Goal: Information Seeking & Learning: Learn about a topic

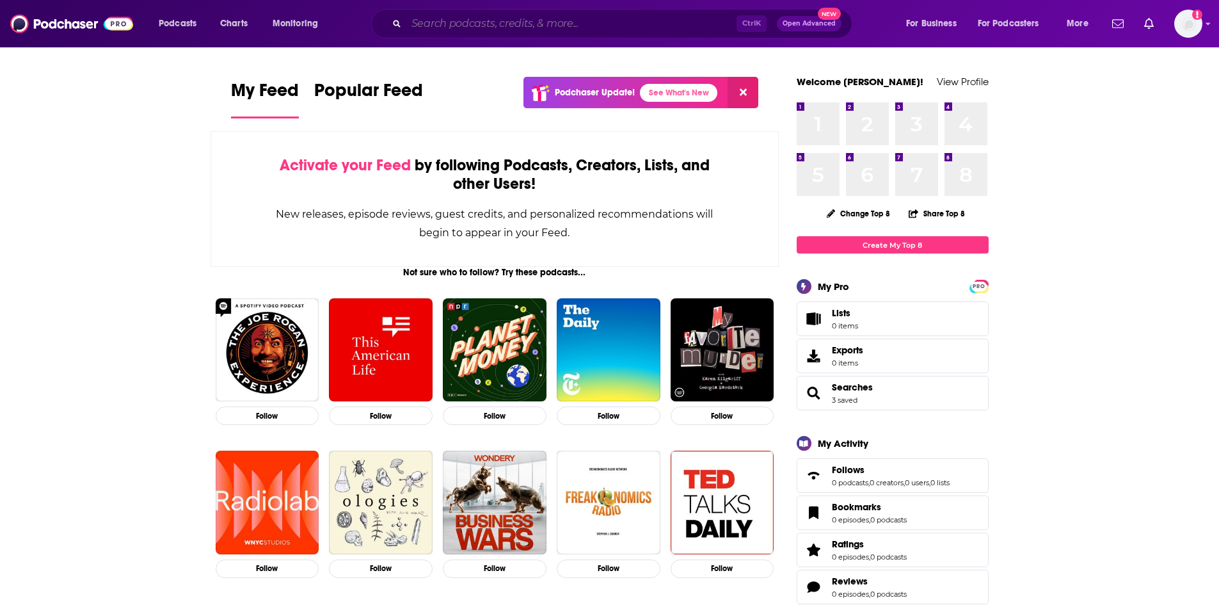
click at [528, 23] on input "Search podcasts, credits, & more..." at bounding box center [571, 23] width 330 height 20
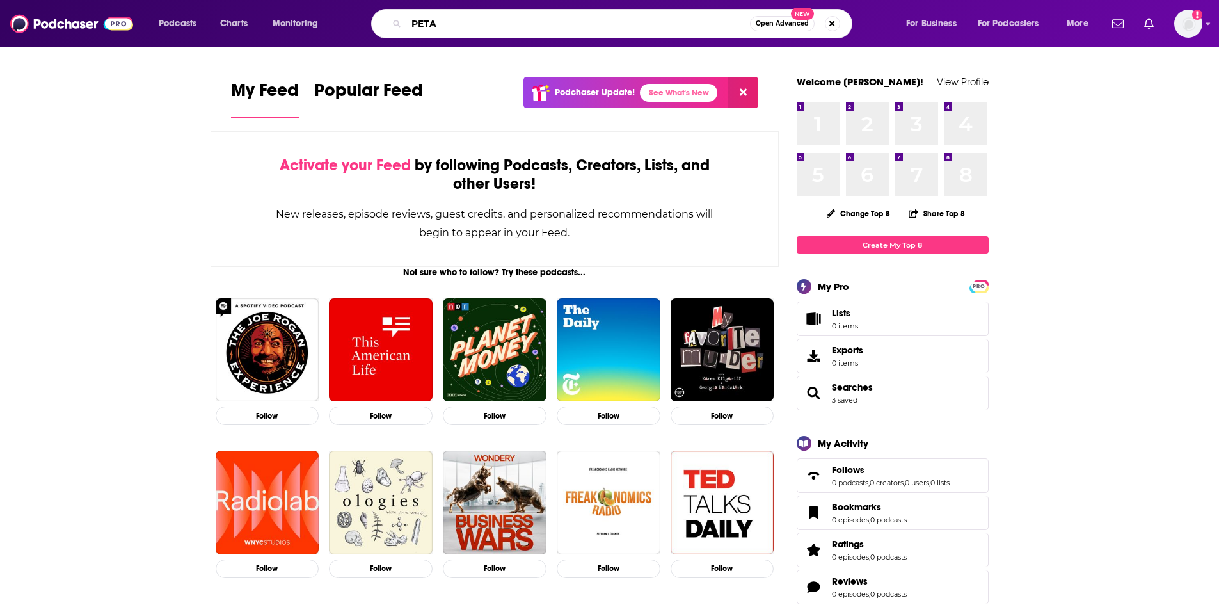
type input "PETA"
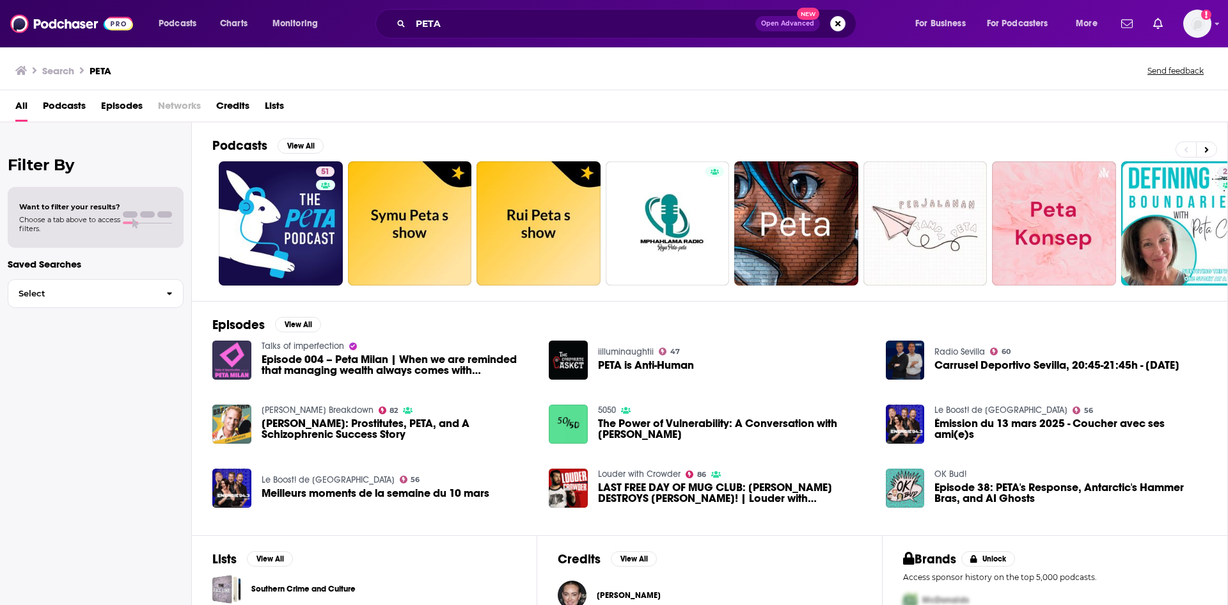
click at [125, 111] on span "Episodes" at bounding box center [122, 108] width 42 height 26
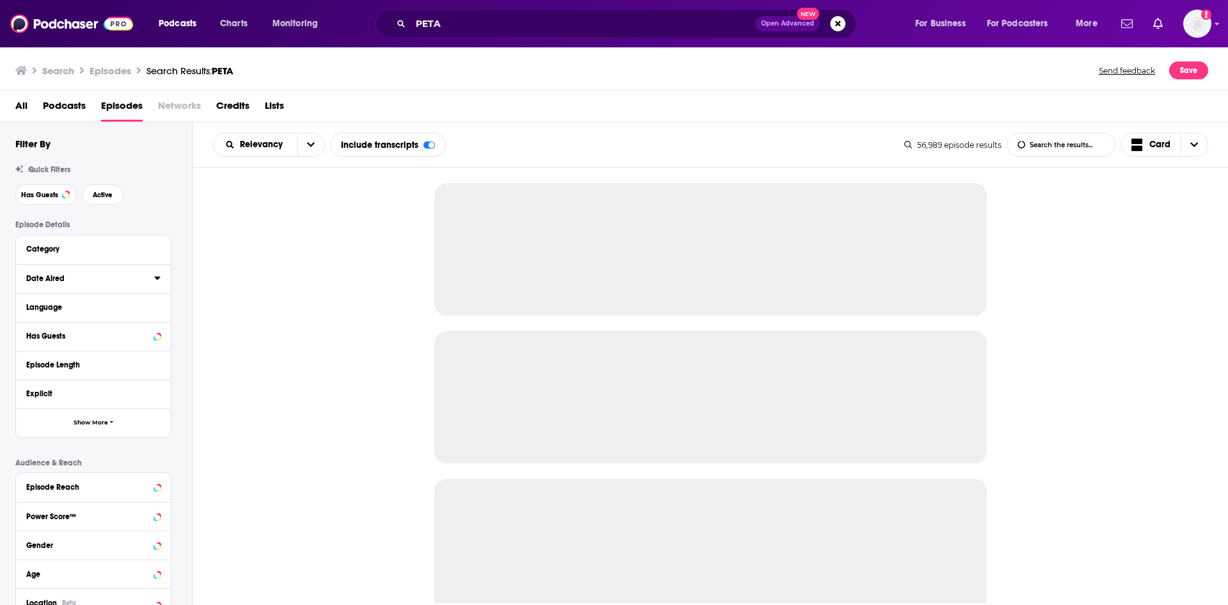
click at [158, 276] on icon at bounding box center [157, 278] width 6 height 10
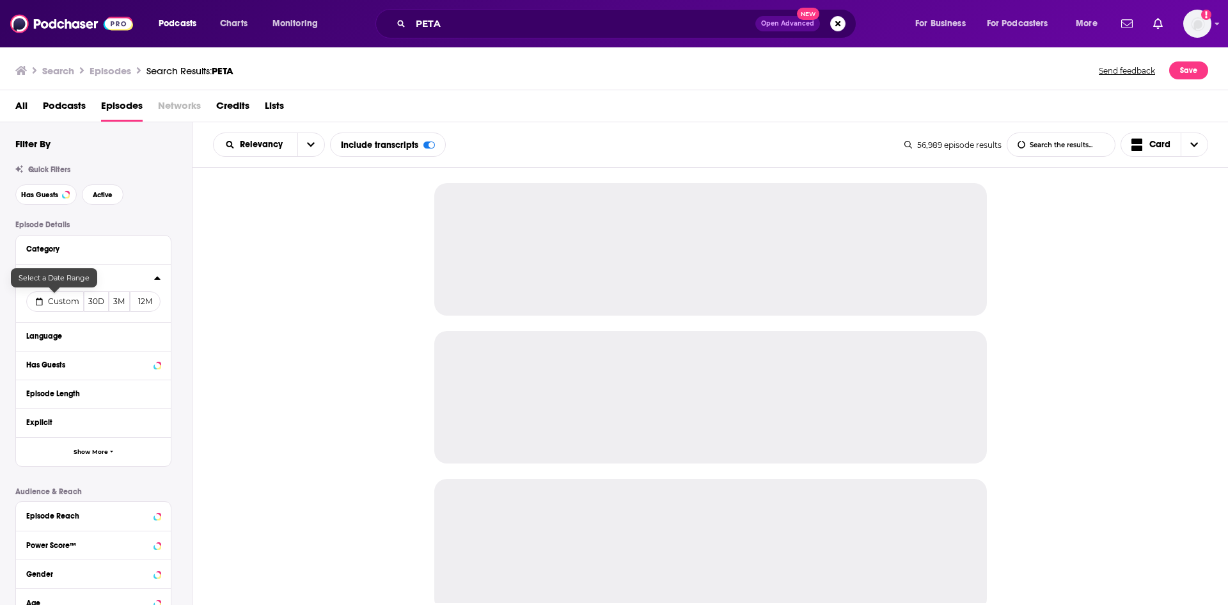
click at [51, 305] on span "Custom" at bounding box center [63, 301] width 31 height 10
select select "7"
select select "2025"
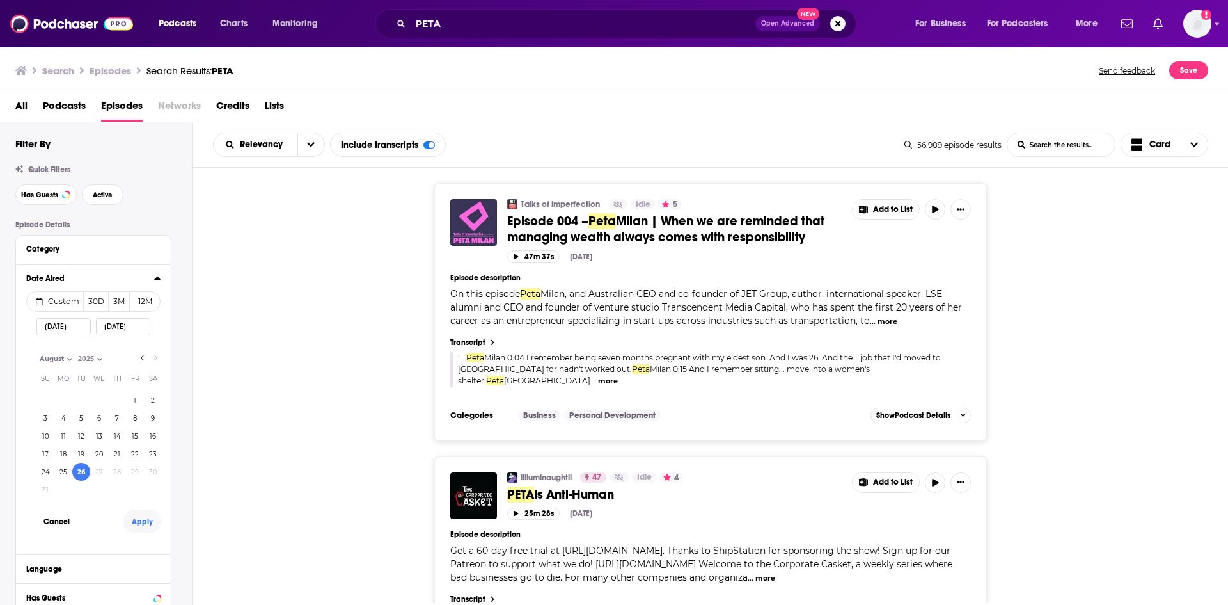
click at [144, 519] on button "Apply" at bounding box center [142, 521] width 38 height 24
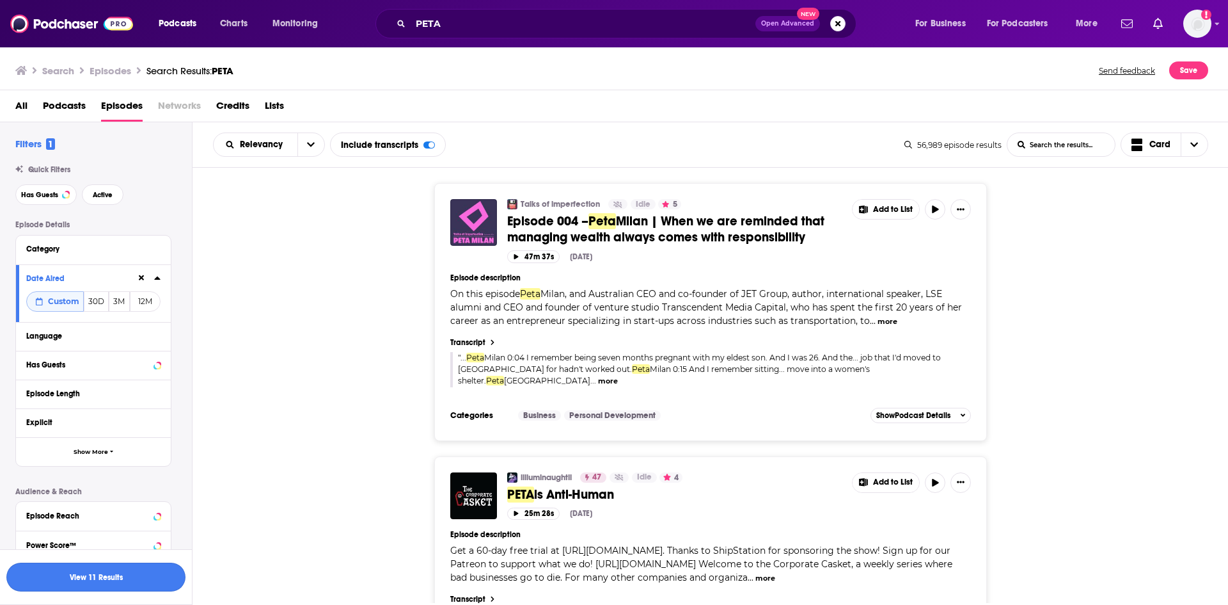
click at [153, 577] on button "View 11 Results" at bounding box center [95, 576] width 179 height 29
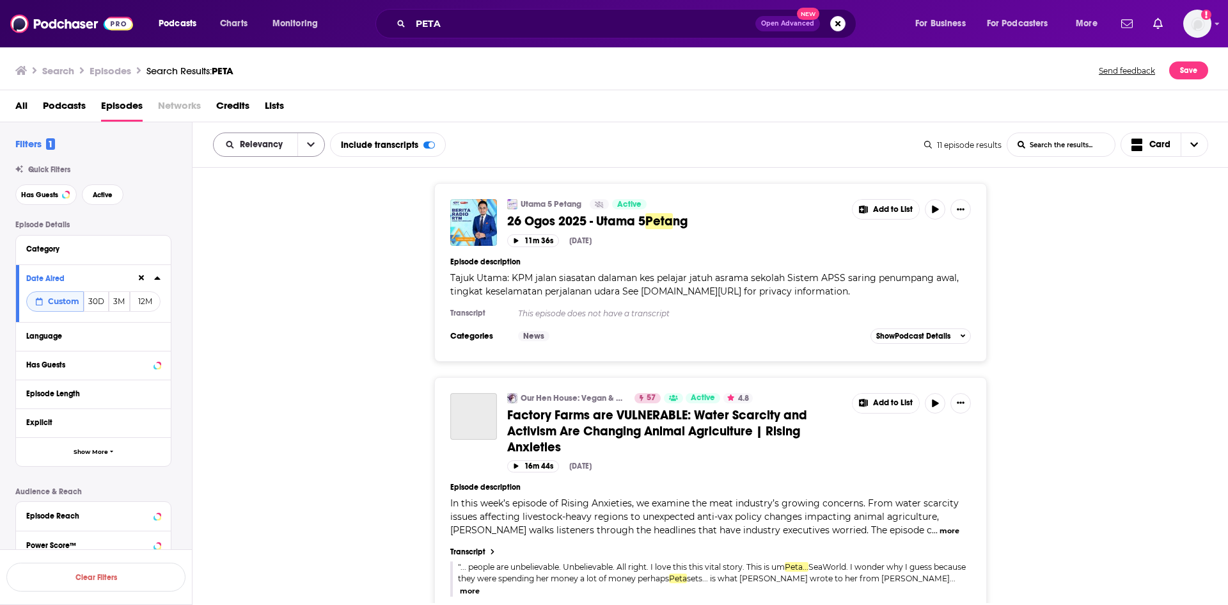
click at [309, 146] on icon "open menu" at bounding box center [311, 144] width 8 height 9
click at [275, 257] on span "Power Score" at bounding box center [276, 253] width 75 height 7
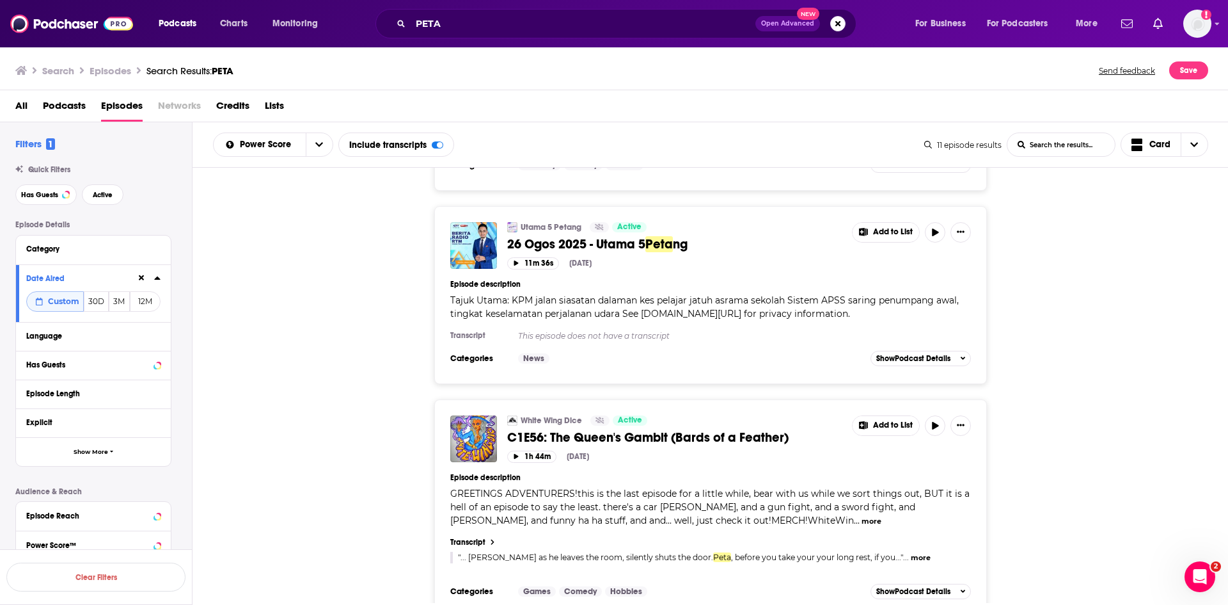
scroll to position [2080, 0]
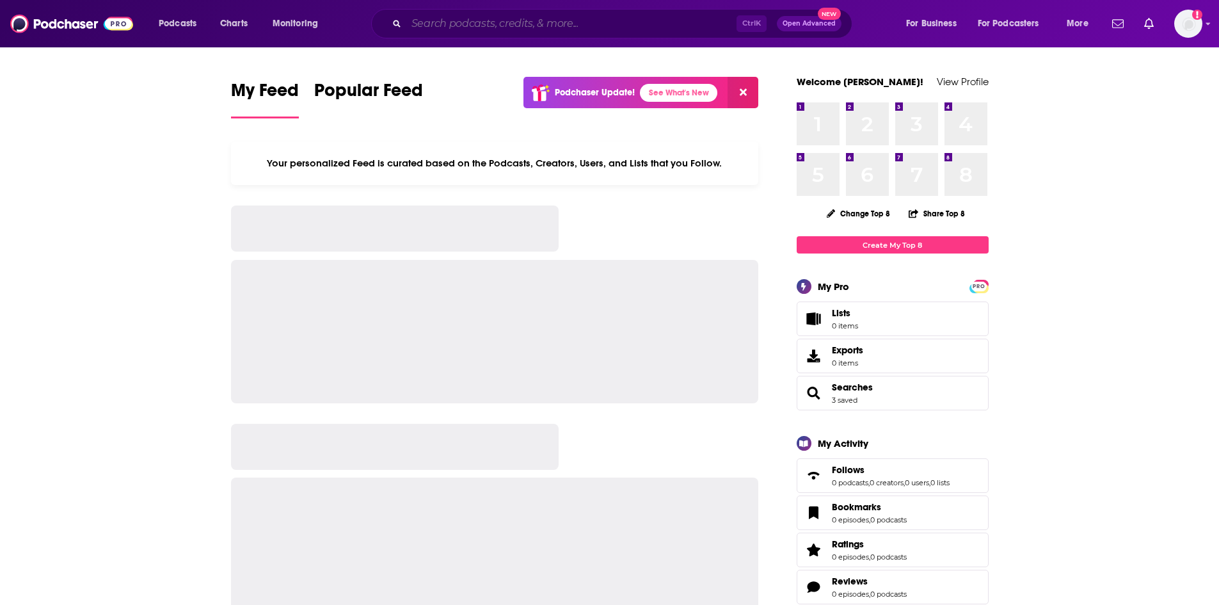
click at [460, 27] on input "Search podcasts, credits, & more..." at bounding box center [571, 23] width 330 height 20
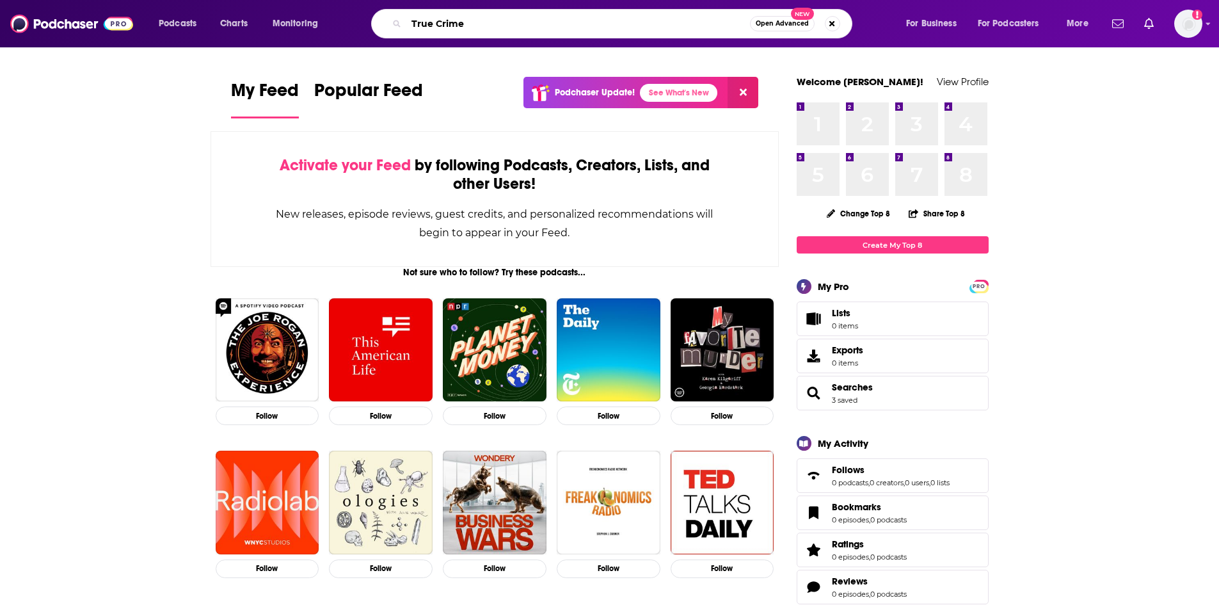
type input "True Crime"
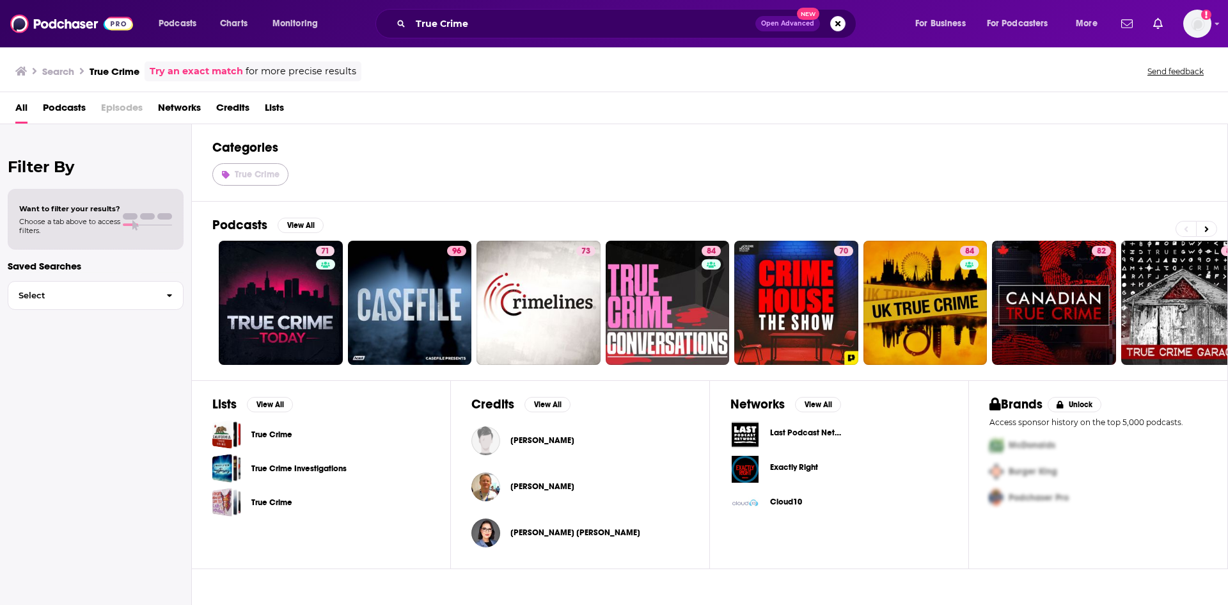
click at [278, 167] on link "True Crime" at bounding box center [250, 174] width 76 height 22
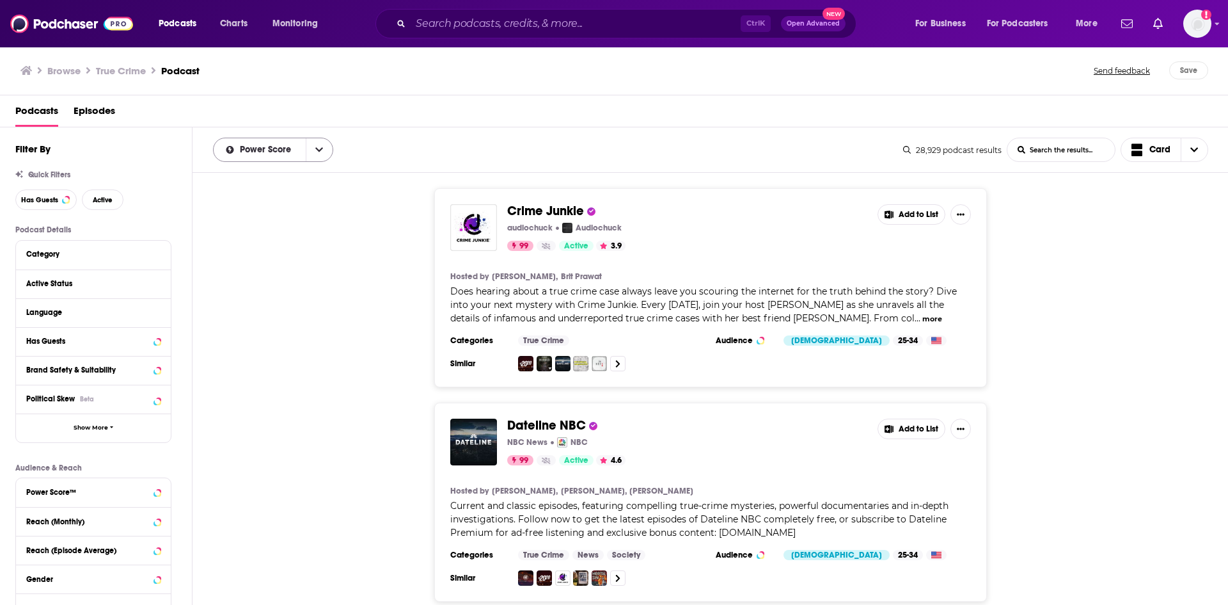
click at [317, 156] on button "open menu" at bounding box center [319, 149] width 27 height 23
click at [308, 354] on div "Crime Junkie audiochuck Audiochuck 99 Active 3.9 Add to List Hosted by Ashley F…" at bounding box center [711, 287] width 1036 height 199
click at [155, 285] on icon at bounding box center [157, 283] width 6 height 10
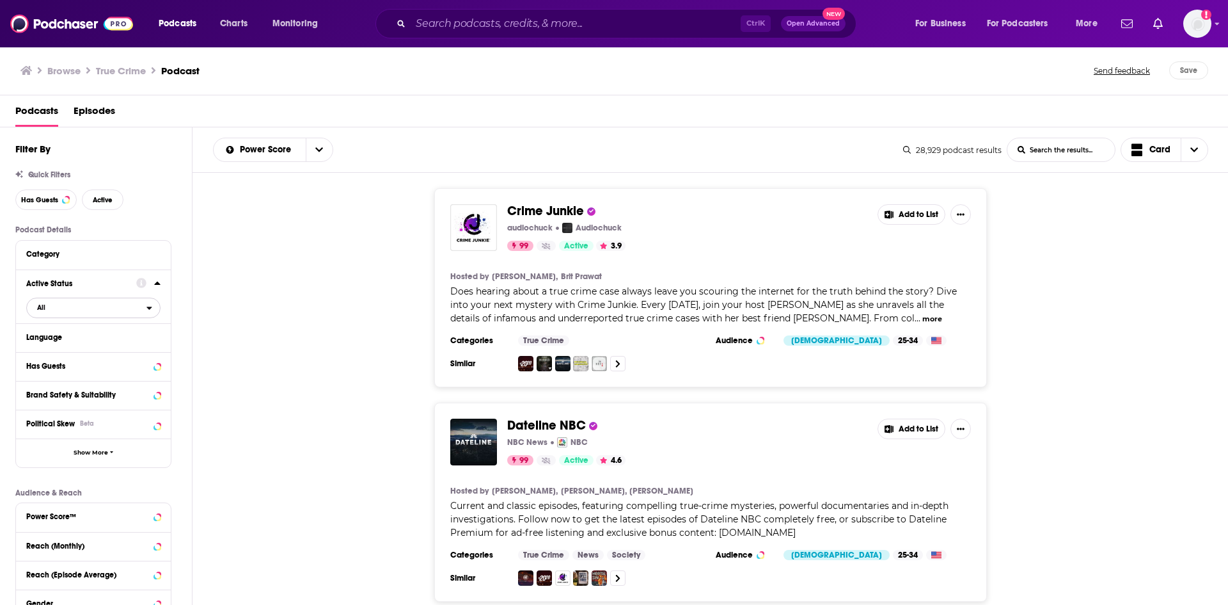
click at [138, 308] on span "All" at bounding box center [87, 307] width 120 height 17
click at [111, 350] on span "4k" at bounding box center [130, 349] width 58 height 7
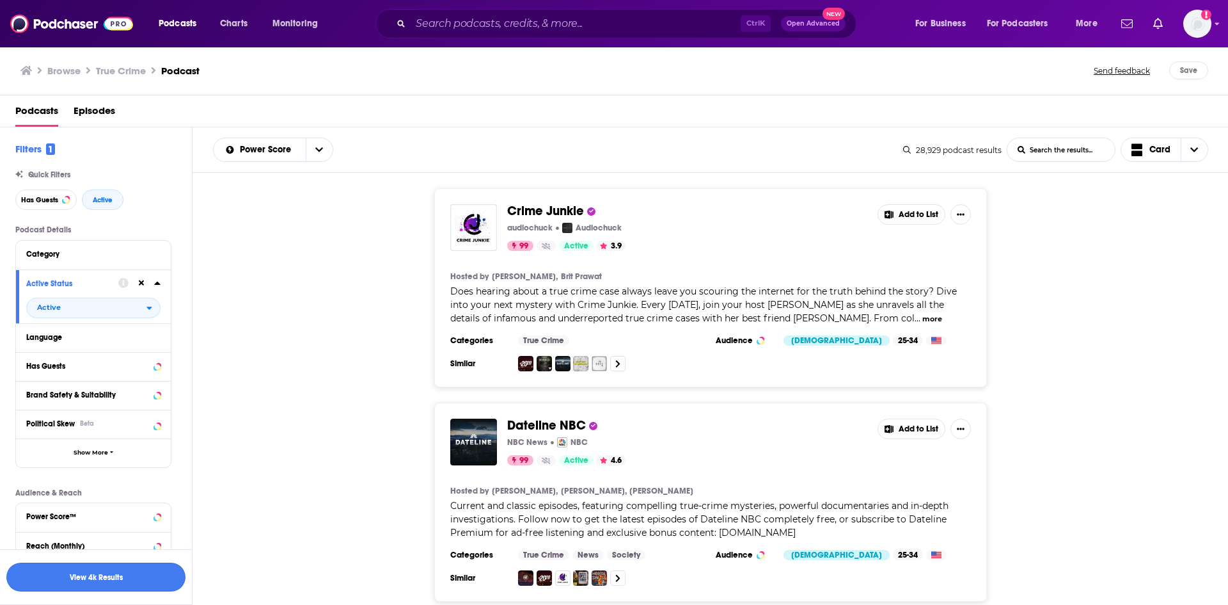
click at [155, 577] on button "View 4k Results" at bounding box center [95, 576] width 179 height 29
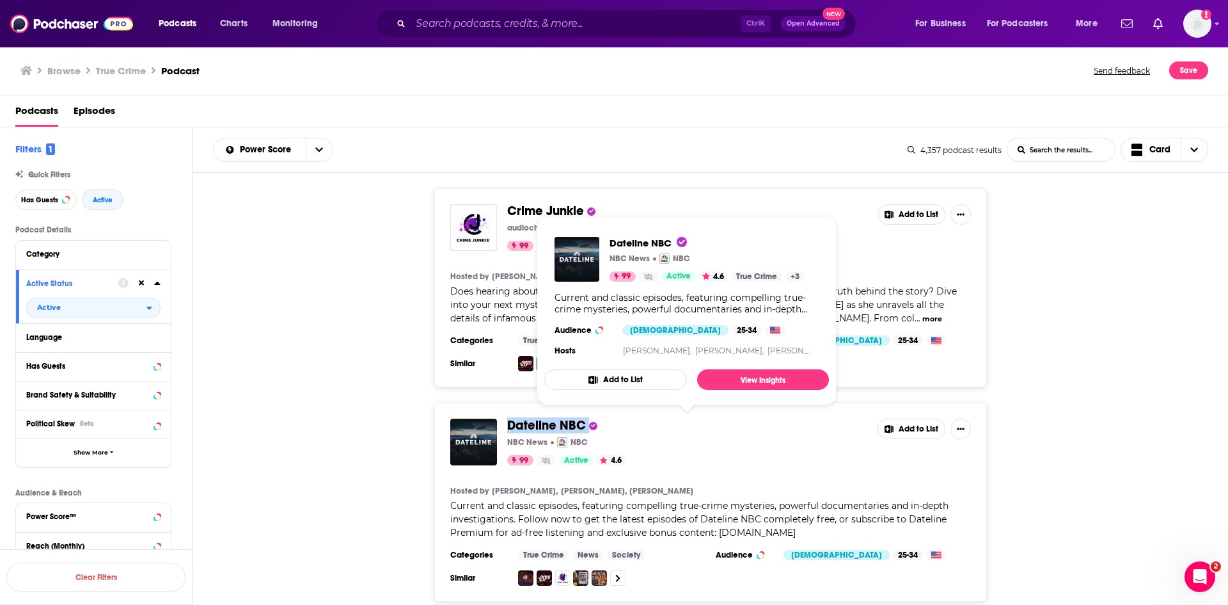
drag, startPoint x: 610, startPoint y: 425, endPoint x: 511, endPoint y: 420, distance: 99.3
click at [511, 420] on span "Dateline NBC" at bounding box center [687, 425] width 360 height 14
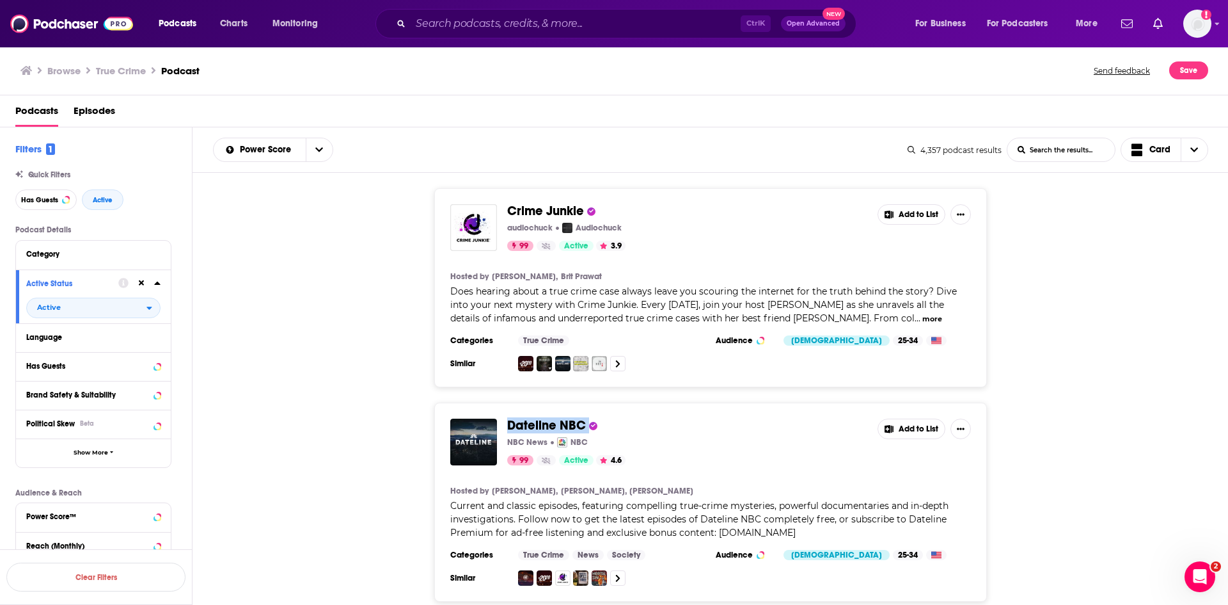
copy span "Dateline NBC"
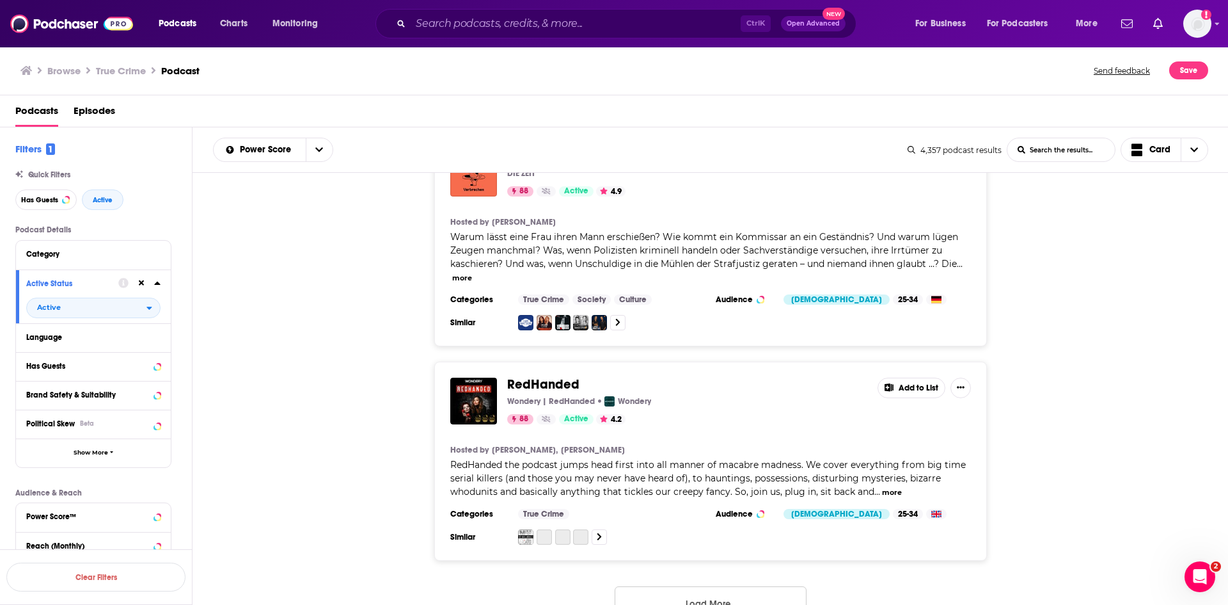
scroll to position [5062, 0]
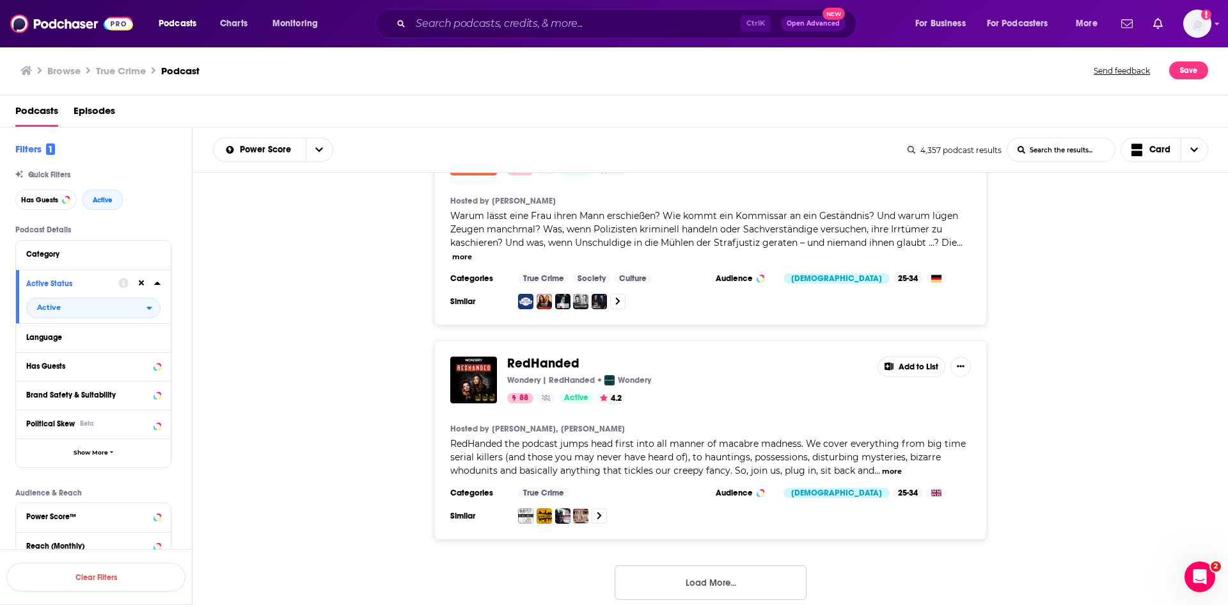
click at [683, 571] on button "Load More..." at bounding box center [711, 582] width 192 height 35
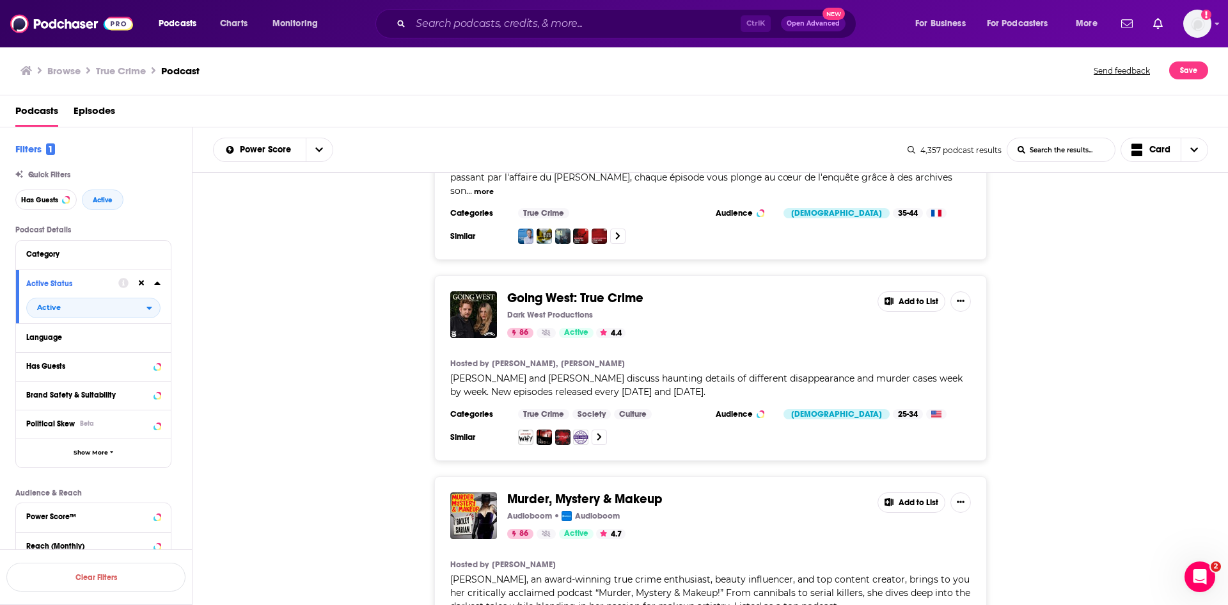
scroll to position [7621, 0]
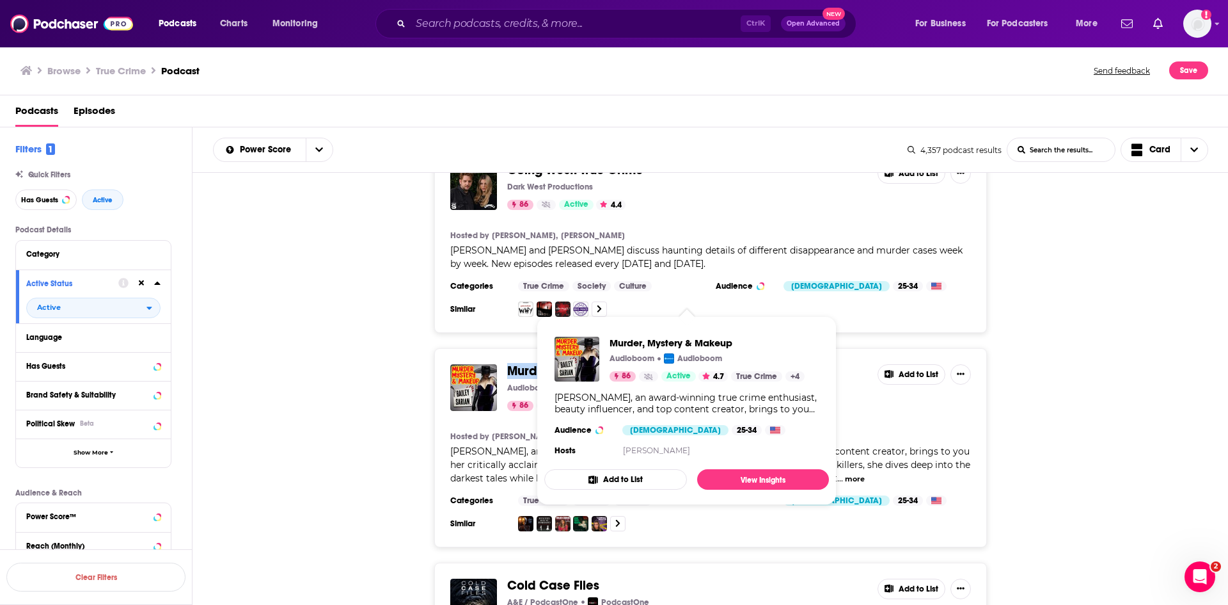
drag, startPoint x: 686, startPoint y: 297, endPoint x: 507, endPoint y: 301, distance: 178.5
click at [507, 364] on span "Murder, Mystery & Makeup" at bounding box center [687, 371] width 360 height 14
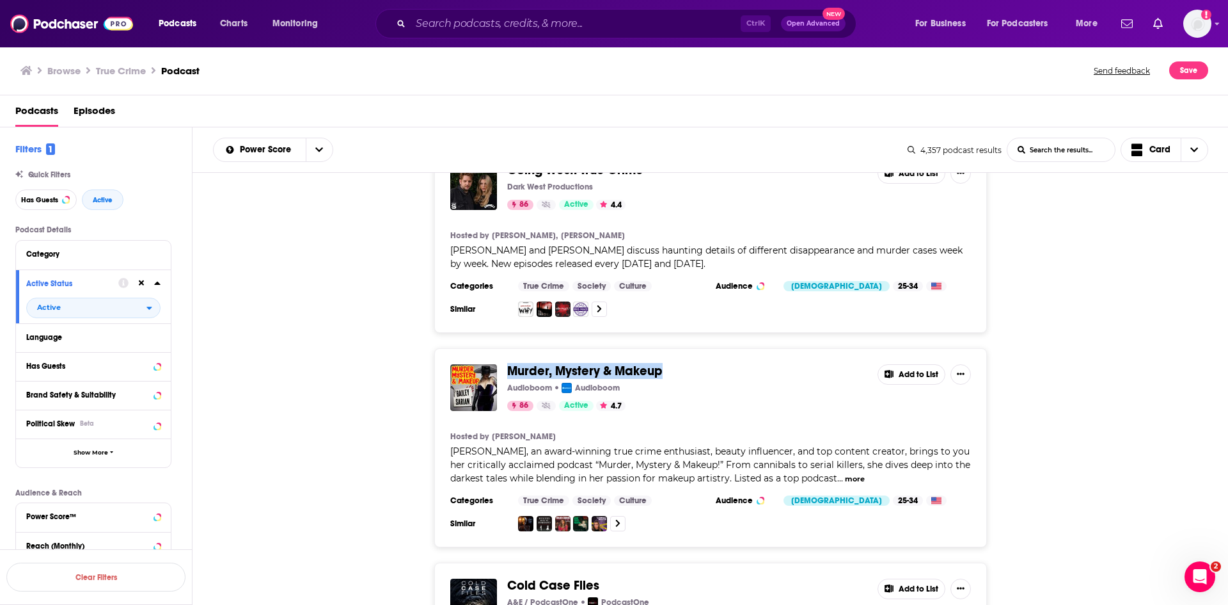
copy span "Murder, Mystery & Makeup"
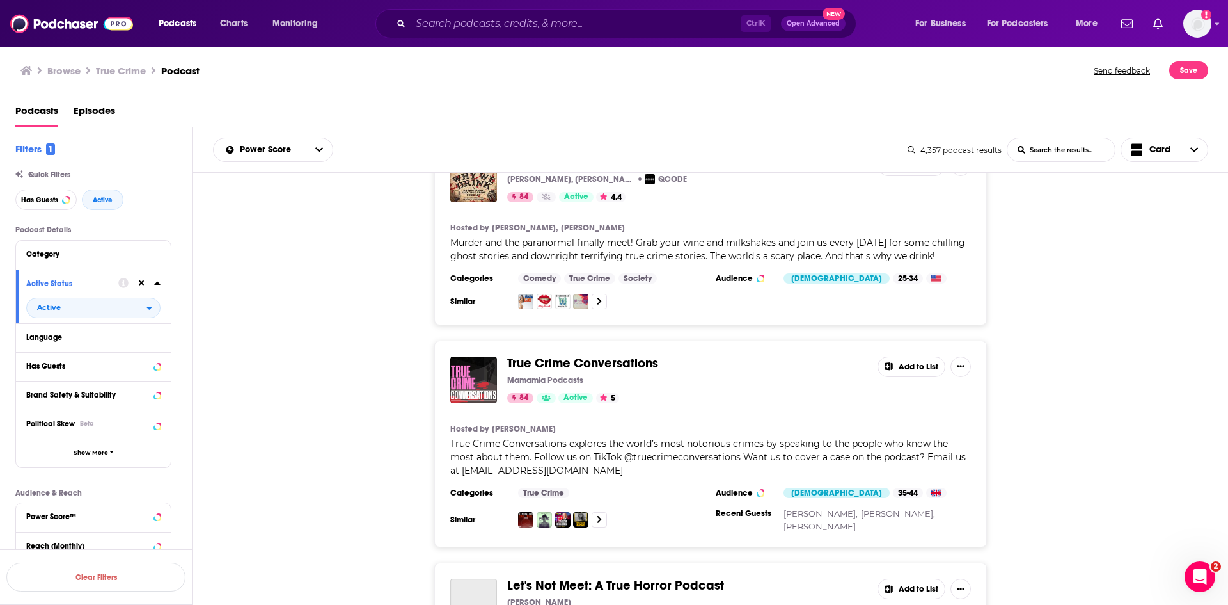
scroll to position [9604, 0]
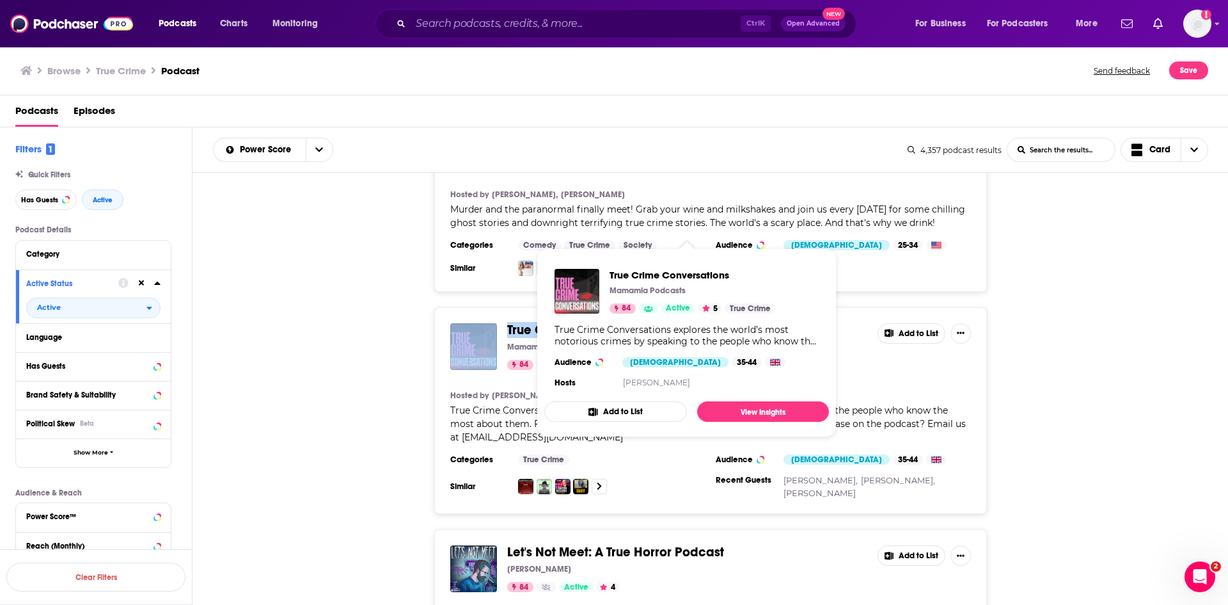
drag, startPoint x: 688, startPoint y: 222, endPoint x: 501, endPoint y: 224, distance: 187.4
click at [501, 323] on div "True Crime Conversations Mamamia Podcasts 84 Active 5 Add to List" at bounding box center [710, 346] width 521 height 47
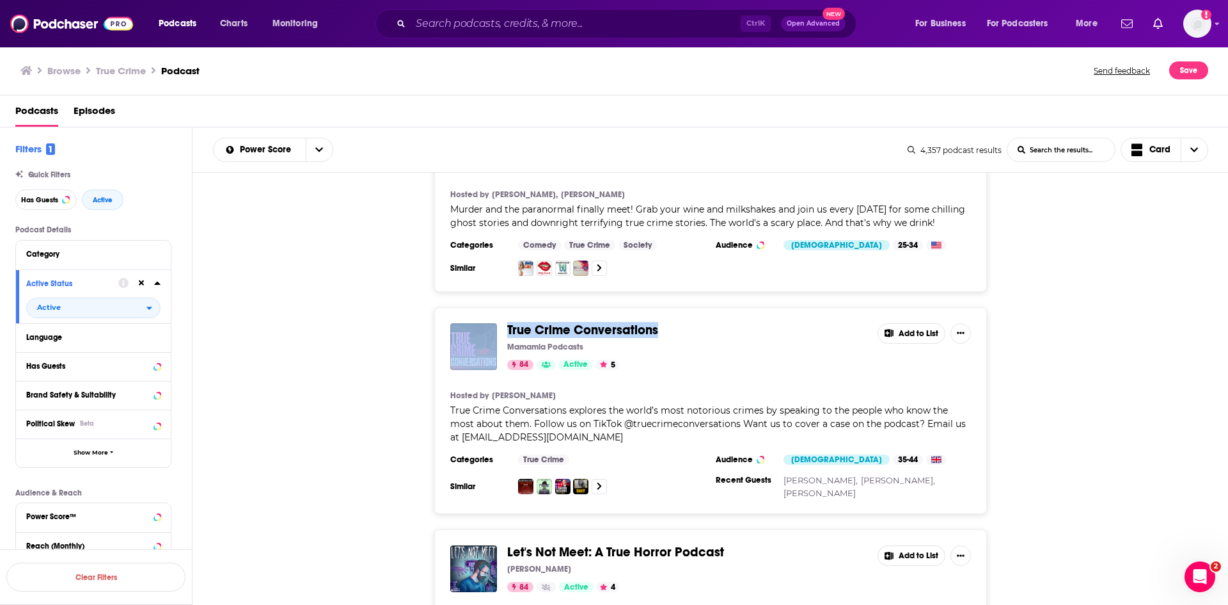
copy div "True Crime Conversations"
